Goal: Check status: Check status

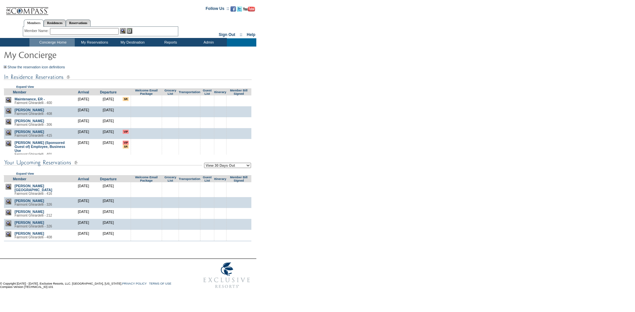
click at [216, 167] on select "View 30 Days Out View 60 Days Out View 90 Days Out" at bounding box center [227, 165] width 47 height 5
select select "90"
click at [205, 164] on select "View 30 Days Out View 60 Days Out View 90 Days Out" at bounding box center [227, 165] width 47 height 5
click at [337, 138] on form "Follow Us ::" at bounding box center [316, 147] width 632 height 291
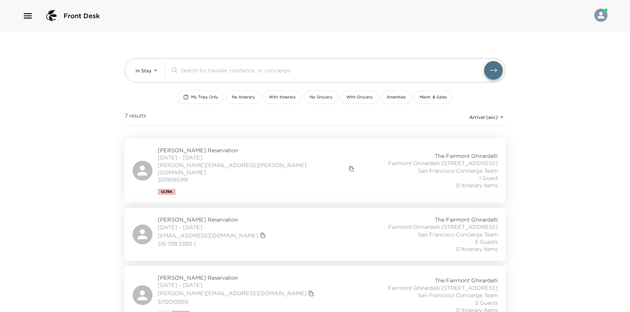
click at [103, 73] on div "Front Desk In Stay In-Stay ​ My Trips Only No Itinerary With Itinerary No Groce…" at bounding box center [315, 156] width 630 height 312
click at [75, 62] on div "Front Desk In Stay In-Stay ​ My Trips Only No Itinerary With Itinerary No Groce…" at bounding box center [315, 156] width 630 height 312
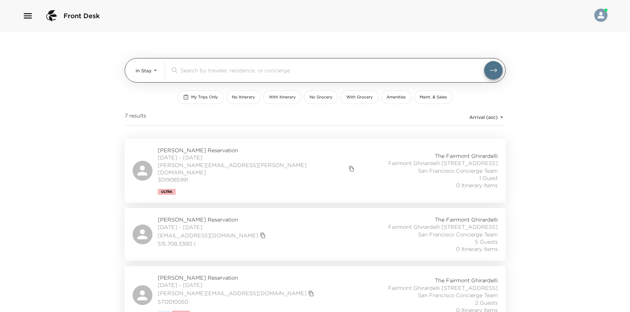
click at [140, 65] on body "Front Desk In Stay In-Stay ​ My Trips Only No Itinerary With Itinerary No Groce…" at bounding box center [315, 156] width 630 height 312
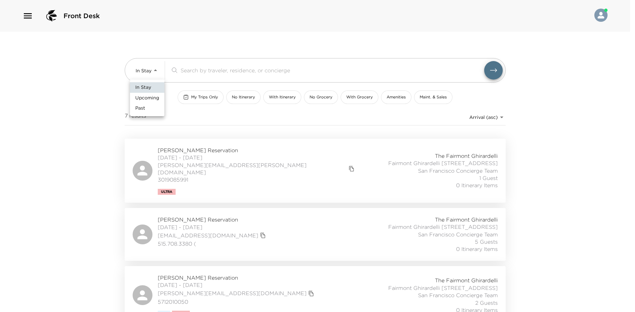
click at [106, 69] on div at bounding box center [317, 156] width 635 height 312
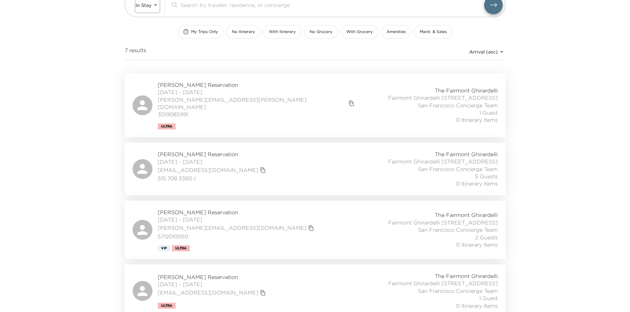
scroll to position [132, 0]
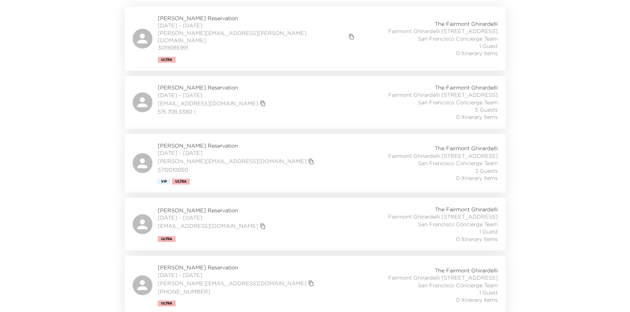
click at [235, 178] on div "[PERSON_NAME] Reservation [DATE] - [DATE] [PERSON_NAME][EMAIL_ADDRESS][DOMAIN_N…" at bounding box center [315, 163] width 365 height 43
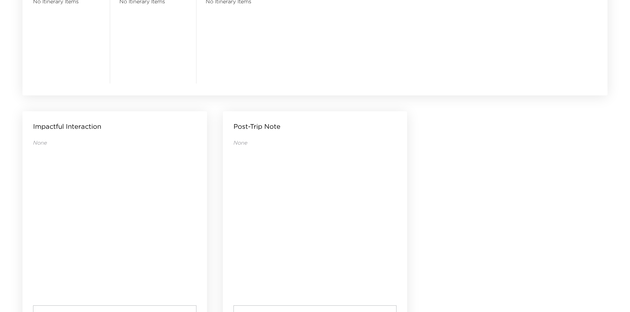
scroll to position [637, 0]
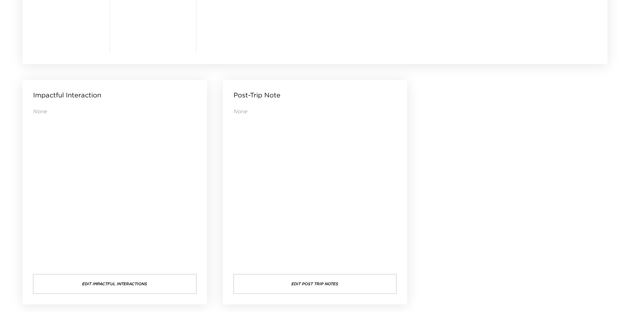
drag, startPoint x: 448, startPoint y: 99, endPoint x: 430, endPoint y: 91, distance: 19.1
drag, startPoint x: 468, startPoint y: 143, endPoint x: 465, endPoint y: 137, distance: 6.9
drag, startPoint x: 465, startPoint y: 137, endPoint x: 458, endPoint y: 137, distance: 7.3
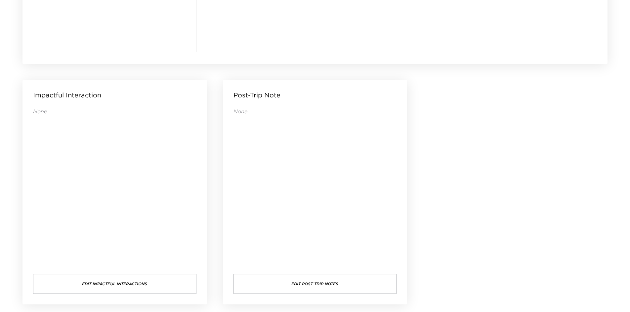
drag, startPoint x: 455, startPoint y: 137, endPoint x: 451, endPoint y: 128, distance: 9.6
drag, startPoint x: 451, startPoint y: 128, endPoint x: 447, endPoint y: 127, distance: 3.5
drag, startPoint x: 469, startPoint y: 115, endPoint x: 457, endPoint y: 115, distance: 11.6
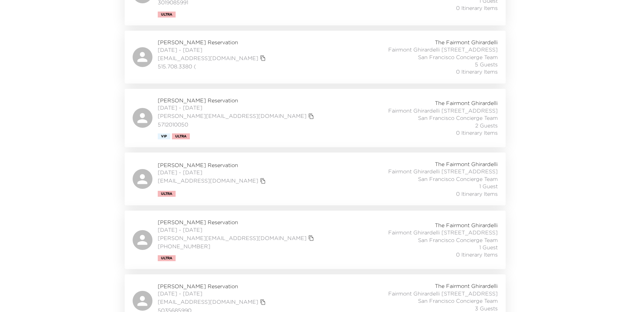
scroll to position [115, 0]
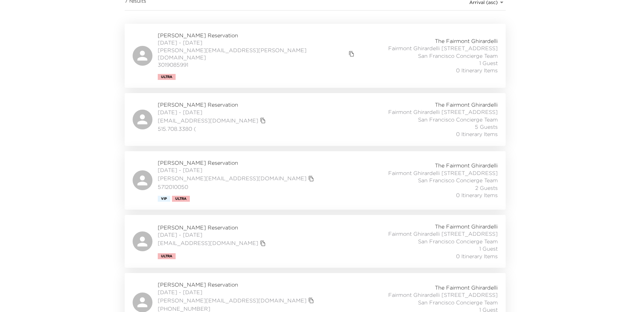
click at [267, 180] on div "[PERSON_NAME] Reservation [DATE] - [DATE] [PERSON_NAME][EMAIL_ADDRESS][DOMAIN_N…" at bounding box center [315, 180] width 365 height 43
